Goal: Task Accomplishment & Management: Manage account settings

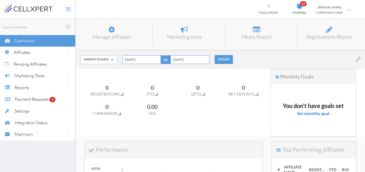
click at [35, 56] on div "Affiliates" at bounding box center [44, 52] width 61 height 12
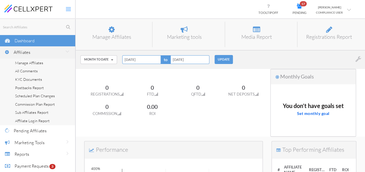
click at [33, 63] on span "Manage Affiliates" at bounding box center [29, 63] width 28 height 5
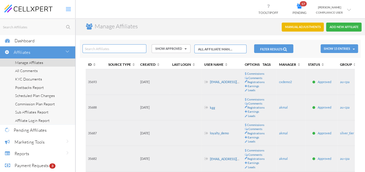
click at [220, 82] on link "[EMAIL_ADDRESS][DOMAIN_NAME]" at bounding box center [235, 82] width 51 height 4
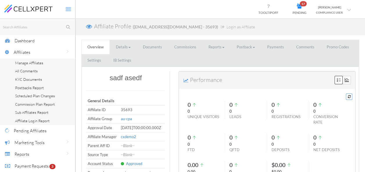
click at [193, 50] on link "Commissions" at bounding box center [185, 47] width 34 height 14
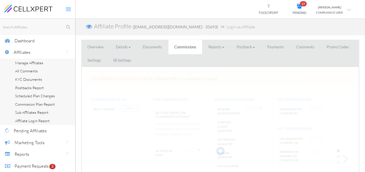
select select "string:CPA by Country"
select select "string:True"
type input "AF:2, AU:22"
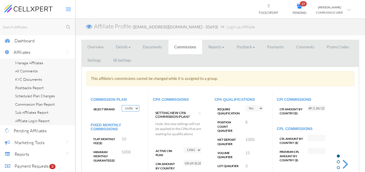
click at [131, 106] on select "Test Brand Trade8 TraderCo T-Trading Unified Commission Plan" at bounding box center [131, 108] width 18 height 6
click at [122, 105] on select "Test Brand Trade8 TraderCo T-Trading Unified Commission Plan" at bounding box center [131, 108] width 18 height 6
click at [132, 106] on select "Test Brand Trade8 TraderCo T-Trading Unified Commission Plan" at bounding box center [131, 108] width 18 height 6
click at [122, 105] on select "Test Brand Trade8 TraderCo T-Trading Unified Commission Plan" at bounding box center [131, 108] width 18 height 6
click at [182, 44] on link "Commissions" at bounding box center [185, 47] width 34 height 14
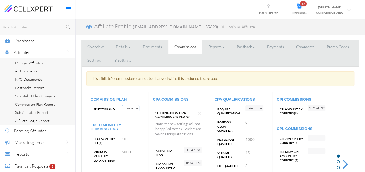
click at [187, 49] on link "Commissions" at bounding box center [185, 47] width 34 height 14
click at [130, 111] on select "Test Brand Trade8 TraderCo T-Trading Unified Commission Plan" at bounding box center [131, 108] width 18 height 6
click at [138, 110] on select "Test Brand Trade8 TraderCo T-Trading Unified Commission Plan" at bounding box center [131, 108] width 18 height 6
click at [122, 105] on select "Test Brand Trade8 TraderCo T-Trading Unified Commission Plan" at bounding box center [131, 108] width 18 height 6
click at [136, 107] on select "Test Brand Trade8 TraderCo T-Trading Unified Commission Plan" at bounding box center [131, 108] width 18 height 6
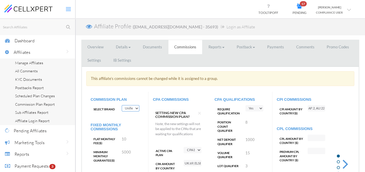
select select "string:testbrand"
click at [122, 105] on select "Test Brand Trade8 TraderCo T-Trading Unified Commission Plan" at bounding box center [131, 108] width 18 height 6
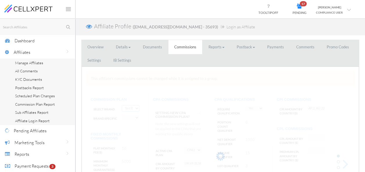
select select "string:Fixed CPA"
select select "string:False"
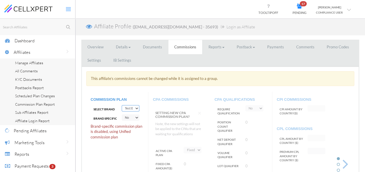
click at [136, 106] on select "Test Brand Trade8 TraderCo T-Trading Unified Commission Plan" at bounding box center [131, 108] width 18 height 6
click at [122, 105] on select "Test Brand Trade8 TraderCo T-Trading Unified Commission Plan" at bounding box center [131, 108] width 18 height 6
click at [133, 110] on select "Test Brand Trade8 TraderCo T-Trading Unified Commission Plan" at bounding box center [131, 108] width 18 height 6
select select "string:marketstraders"
click at [122, 105] on select "Test Brand Trade8 TraderCo T-Trading Unified Commission Plan" at bounding box center [131, 108] width 18 height 6
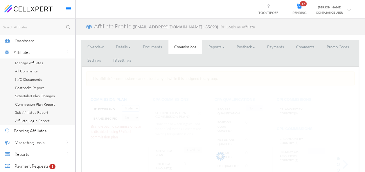
select select "string:CPA by Country"
select select "string:True"
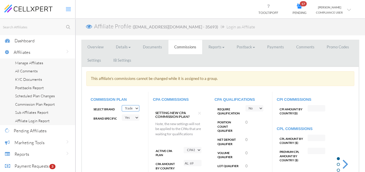
click at [131, 106] on select "Test Brand Trade8 TraderCo T-Trading Unified Commission Plan" at bounding box center [131, 108] width 18 height 6
select select "string:tradecore"
click at [122, 105] on select "Test Brand Trade8 TraderCo T-Trading Unified Commission Plan" at bounding box center [131, 108] width 18 height 6
click at [132, 106] on select "Test Brand Trade8 TraderCo T-Trading Unified Commission Plan" at bounding box center [131, 108] width 18 height 6
select select "string:unified"
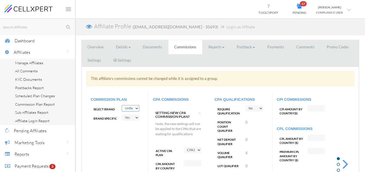
click at [122, 105] on select "Test Brand Trade8 TraderCo T-Trading Unified Commission Plan" at bounding box center [131, 108] width 18 height 6
select select "string:True"
type input "AF:2, AU:22"
type input "UK:69, ELSE:0, BE:15, BO:500, AT:500"
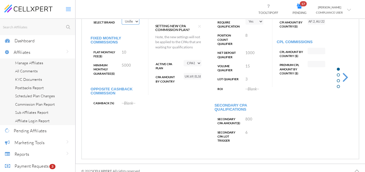
scroll to position [29, 0]
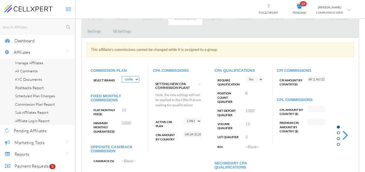
click at [135, 78] on select "Test Brand Trade8 TraderCo T-Trading Unified Commission Plan" at bounding box center [131, 79] width 18 height 6
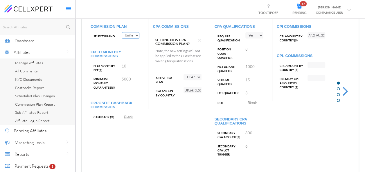
scroll to position [36, 0]
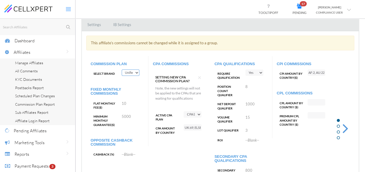
click at [30, 68] on link "All Comments" at bounding box center [37, 71] width 75 height 8
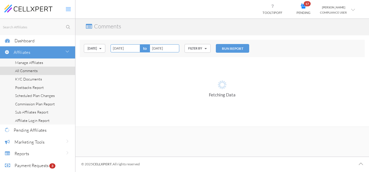
click at [33, 64] on span "Manage Affiliates" at bounding box center [29, 62] width 28 height 5
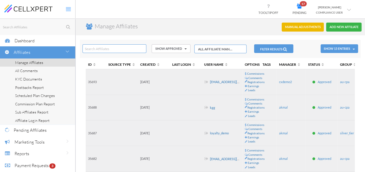
click at [219, 134] on link "loyalty_demo" at bounding box center [219, 134] width 19 height 4
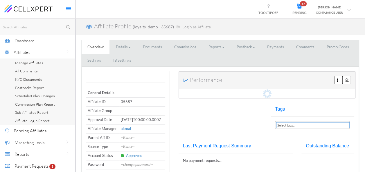
click at [189, 48] on link "Commissions" at bounding box center [185, 47] width 34 height 14
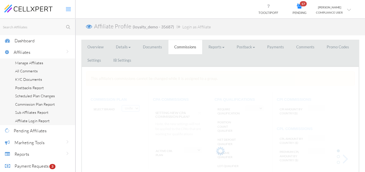
select select "string:CPA by Country"
select select "string:True"
type input "AF:2, AU:22"
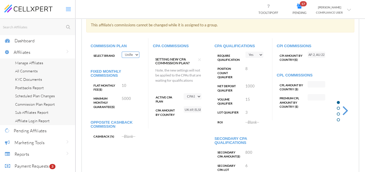
scroll to position [58, 0]
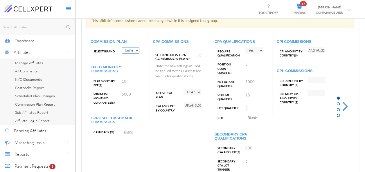
click at [130, 53] on select "Test Brand Trade8 TraderCo T-Trading Unified Commission Plan" at bounding box center [131, 50] width 18 height 6
select select "string:tradecore"
click at [122, 47] on select "Test Brand Trade8 TraderCo T-Trading Unified Commission Plan" at bounding box center [131, 50] width 18 height 6
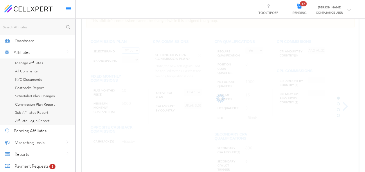
select select "string:Fixed CPA"
select select "string:False"
select select "string:True"
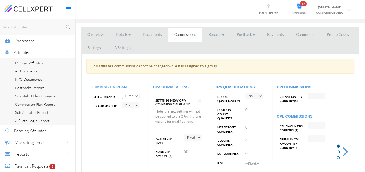
scroll to position [0, 0]
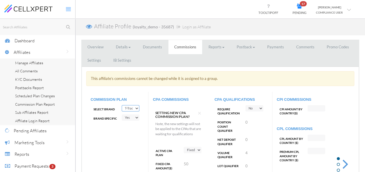
click at [127, 107] on select "Test Brand Trade8 TraderCo T-Trading Unified Commission Plan" at bounding box center [131, 108] width 18 height 6
click at [102, 133] on div "COMMISSION PLAN Select Brand Test Brand Trade8 TraderCo T-Trading Unified Commi…" at bounding box center [220, 167] width 268 height 150
click at [117, 63] on link "IB Settings" at bounding box center [122, 60] width 30 height 14
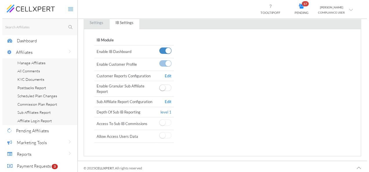
scroll to position [40, 0]
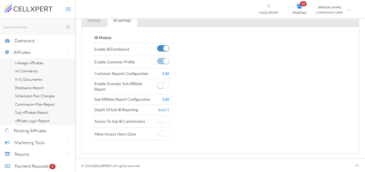
click at [165, 99] on link "Edit" at bounding box center [165, 99] width 7 height 5
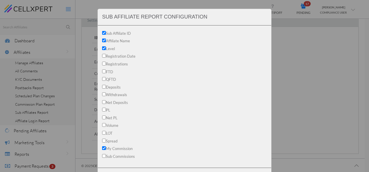
click at [251, 49] on li "Level" at bounding box center [184, 49] width 165 height 8
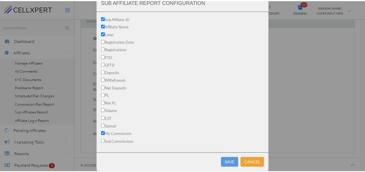
scroll to position [23, 0]
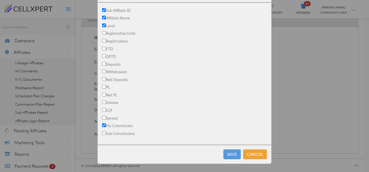
click at [250, 158] on button "Cancel" at bounding box center [255, 155] width 24 height 10
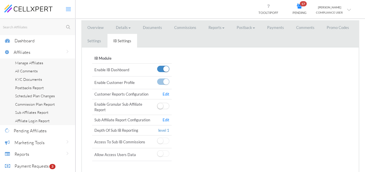
scroll to position [0, 0]
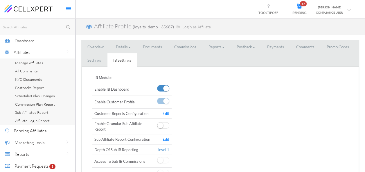
click at [191, 45] on link "Commissions" at bounding box center [185, 47] width 34 height 14
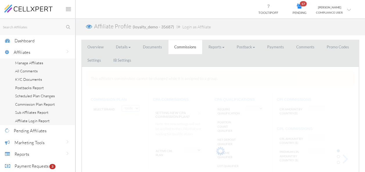
select select "string:CPA by Country"
select select "string:True"
type input "AF:2, AU:22"
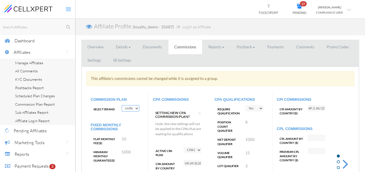
scroll to position [58, 0]
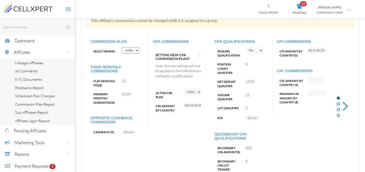
click at [310, 59] on div "CPI COMMISSIONS CPI AMOUNT BY COUNTRY ( $ ) AF:2, AU:22 CPL COMMISSIONS CPL AMO…" at bounding box center [303, 75] width 62 height 82
click at [191, 88] on div "CPA COMMISSIONS × SETTING NEW CPA COMMISSION PLAN? Note, the new settings will …" at bounding box center [179, 76] width 53 height 73
click at [24, 103] on span "Commission Plan Report" at bounding box center [35, 104] width 40 height 5
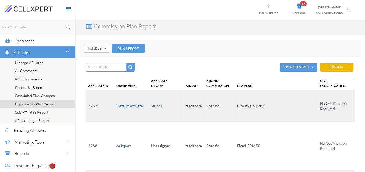
click at [317, 106] on td "No Qualification Required" at bounding box center [334, 107] width 35 height 32
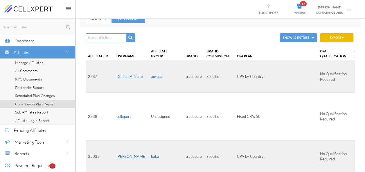
scroll to position [29, 0]
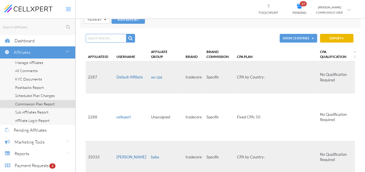
click at [317, 95] on td "No Qualification Required" at bounding box center [334, 117] width 35 height 48
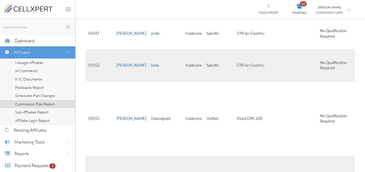
scroll to position [249, 0]
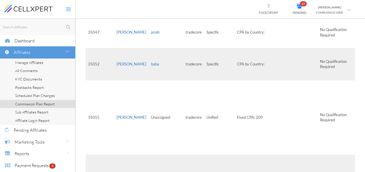
click at [121, 117] on link "[PERSON_NAME]" at bounding box center [131, 117] width 30 height 5
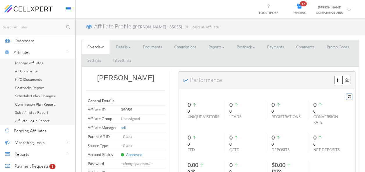
click at [189, 47] on link "Commissions" at bounding box center [185, 47] width 34 height 14
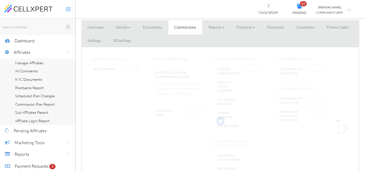
select select "string:Fixed CPA"
select select "string:False"
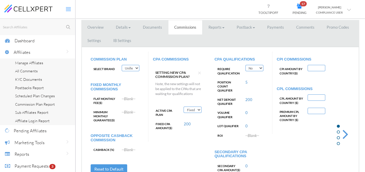
scroll to position [29, 0]
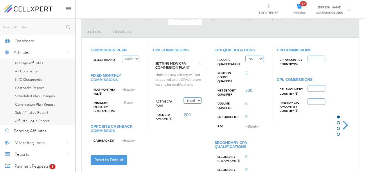
click at [134, 59] on select "Test Brand Trade8 TraderCo T-Trading Unified Commission Plan" at bounding box center [131, 59] width 18 height 6
click at [180, 82] on p "Note, the new settings will not be applied to the CPAs that are waiting for qua…" at bounding box center [178, 79] width 46 height 15
click at [129, 86] on cx-xeditable-commission-text "--Blank--" at bounding box center [129, 89] width 14 height 7
click at [197, 102] on select "Deactivate CPA Fixed CPA CPA by Country FTD Amount Tiers First Deposit CPA Prog…" at bounding box center [192, 100] width 18 height 6
click at [126, 91] on link "--Blank--" at bounding box center [129, 89] width 14 height 5
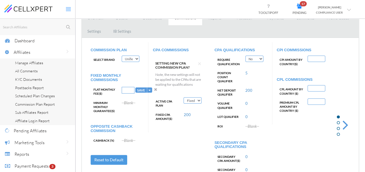
click at [155, 89] on div "× SETTING NEW CPA COMMISSION PLAN? Note, the new settings will not be applied t…" at bounding box center [179, 74] width 53 height 36
click at [181, 81] on p "Note, the new settings will not be applied to the CPAs that are waiting for qua…" at bounding box center [178, 79] width 46 height 15
click at [190, 99] on select "Deactivate CPA Fixed CPA CPA by Country FTD Amount Tiers First Deposit CPA Prog…" at bounding box center [192, 100] width 18 height 6
click at [202, 108] on div "Active CPA Plan Deactivate CPA Fixed CPA CPA by Country FTD Amount Tiers First …" at bounding box center [179, 108] width 53 height 23
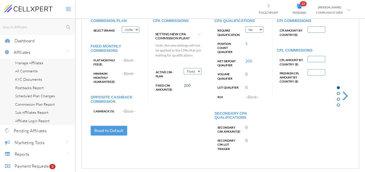
scroll to position [46, 0]
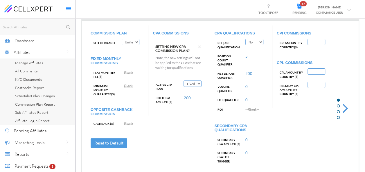
click at [193, 81] on select "Deactivate CPA Fixed CPA CPA by Country FTD Amount Tiers First Deposit CPA Prog…" at bounding box center [192, 84] width 18 height 6
click at [183, 81] on select "Deactivate CPA Fixed CPA CPA by Country FTD Amount Tiers First Deposit CPA Prog…" at bounding box center [192, 84] width 18 height 6
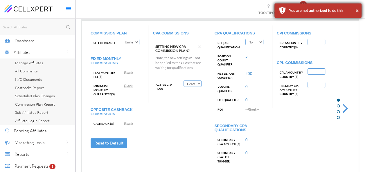
click at [359, 10] on div "× You are not authorized to do this" at bounding box center [317, 10] width 87 height 14
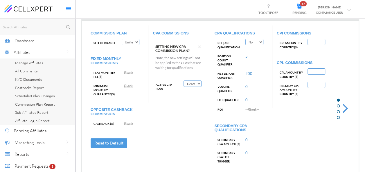
click at [198, 82] on select "Deactivate CPA Fixed CPA CPA by Country FTD Amount Tiers First Deposit CPA Prog…" at bounding box center [192, 84] width 18 height 6
click at [183, 81] on select "Deactivate CPA Fixed CPA CPA by Country FTD Amount Tiers First Deposit CPA Prog…" at bounding box center [192, 84] width 18 height 6
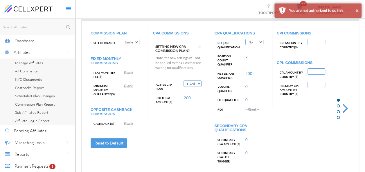
click at [201, 82] on select "Deactivate CPA Fixed CPA CPA by Country FTD Amount Tiers First Deposit CPA Prog…" at bounding box center [192, 84] width 18 height 6
click at [183, 81] on select "Deactivate CPA Fixed CPA CPA by Country FTD Amount Tiers First Deposit CPA Prog…" at bounding box center [192, 84] width 18 height 6
click at [196, 80] on div "CPA COMMISSIONS × SETTING NEW CPA COMMISSION PLAN? Note, the new settings will …" at bounding box center [179, 67] width 53 height 73
click at [194, 84] on select "Deactivate CPA Fixed CPA CPA by Country FTD Amount Tiers First Deposit CPA Prog…" at bounding box center [192, 84] width 18 height 6
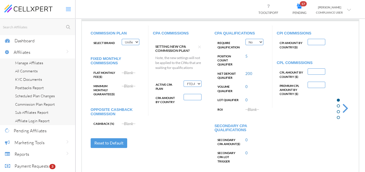
click at [183, 81] on select "Deactivate CPA Fixed CPA CPA by Country FTD Amount Tiers First Deposit CPA Prog…" at bounding box center [192, 84] width 18 height 6
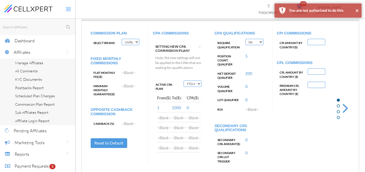
click at [195, 84] on select "Deactivate CPA Fixed CPA CPA by Country FTD Amount Tiers First Deposit CPA Prog…" at bounding box center [192, 84] width 18 height 6
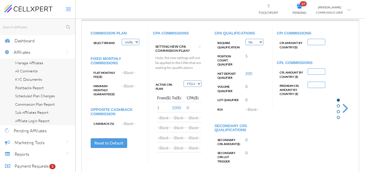
click at [193, 83] on select "Deactivate CPA Fixed CPA CPA by Country FTD Amount Tiers First Deposit CPA Prog…" at bounding box center [192, 84] width 18 height 6
click at [196, 82] on select "Deactivate CPA Fixed CPA CPA by Country FTD Amount Tiers First Deposit CPA Prog…" at bounding box center [192, 84] width 18 height 6
click at [198, 81] on select "Deactivate CPA Fixed CPA CPA by Country FTD Amount Tiers First Deposit CPA Prog…" at bounding box center [192, 84] width 18 height 6
click at [197, 82] on select "Deactivate CPA Fixed CPA CPA by Country FTD Amount Tiers First Deposit CPA Prog…" at bounding box center [192, 84] width 18 height 6
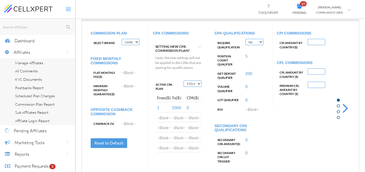
click at [196, 84] on select "Deactivate CPA Fixed CPA CPA by Country FTD Amount Tiers First Deposit CPA Prog…" at bounding box center [192, 84] width 18 height 6
click at [183, 81] on select "Deactivate CPA Fixed CPA CPA by Country FTD Amount Tiers First Deposit CPA Prog…" at bounding box center [192, 84] width 18 height 6
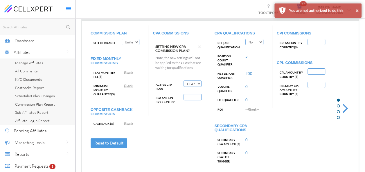
click at [189, 97] on input "text" at bounding box center [192, 97] width 18 height 6
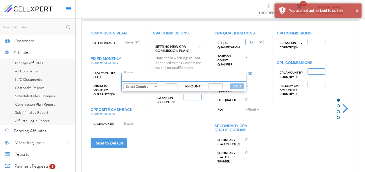
click at [155, 88] on select "Select Country BIGFOUR GGG NEWGROUP GHGHGHG [PERSON_NAME] TOPTIER TIER_A DDDDD …" at bounding box center [140, 87] width 35 height 6
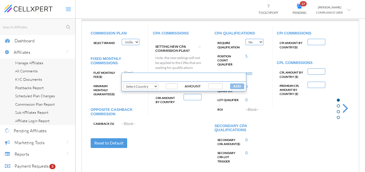
click at [259, 66] on div "Position Count Qualifier 5" at bounding box center [240, 59] width 53 height 15
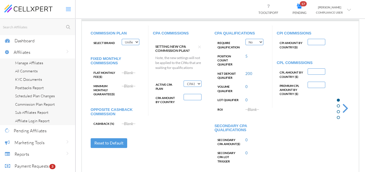
click at [253, 44] on select "Yes No" at bounding box center [254, 42] width 18 height 6
click at [271, 59] on div "CPA QUALIFICATIONS Require Qualification Yes No Position Count Qualifier 5 Net …" at bounding box center [241, 101] width 62 height 150
click at [199, 84] on select "Deactivate CPA Fixed CPA CPA by Country FTD Amount Tiers First Deposit CPA Prog…" at bounding box center [192, 84] width 18 height 6
click at [198, 84] on select "Deactivate CPA Fixed CPA CPA by Country FTD Amount Tiers First Deposit CPA Prog…" at bounding box center [192, 84] width 18 height 6
select select "string:CPA by Instrument & Country"
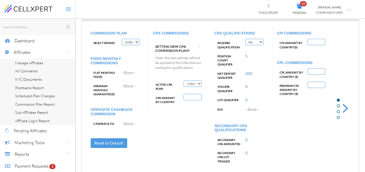
click at [183, 81] on select "Deactivate CPA Fixed CPA CPA by Country FTD Amount Tiers First Deposit CPA Prog…" at bounding box center [192, 84] width 18 height 6
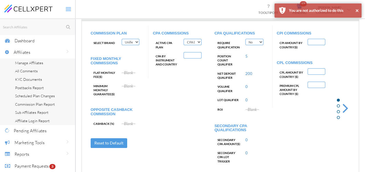
click at [191, 55] on input "text" at bounding box center [192, 55] width 18 height 6
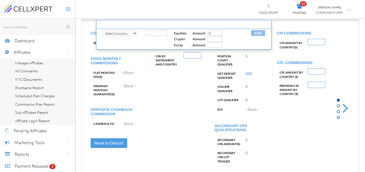
type input "0"
click at [218, 35] on input "0" at bounding box center [214, 33] width 15 height 6
click at [174, 112] on div "COMMISSION PLAN Select Brand Test Brand Trade8 TraderCo T-Trading Unified Commi…" at bounding box center [220, 101] width 268 height 150
